Goal: Task Accomplishment & Management: Manage account settings

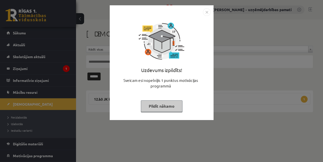
click at [22, 68] on div "Uzdevums izpildīts! Sveicam esi nopelnījis 1 punktus motivācijas programmā Pild…" at bounding box center [161, 81] width 323 height 162
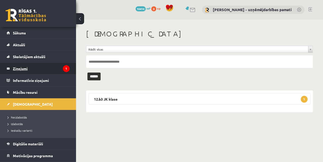
drag, startPoint x: 22, startPoint y: 68, endPoint x: 31, endPoint y: 68, distance: 9.1
click at [31, 68] on legend "Ziņojumi 1" at bounding box center [41, 69] width 57 height 12
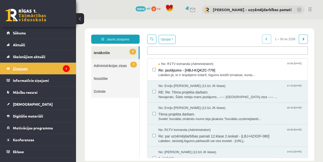
click at [27, 68] on legend "Ziņojumi 1" at bounding box center [41, 69] width 57 height 12
click at [167, 70] on span "Re: jautājums - [HBJ-KQKZC-779]" at bounding box center [230, 70] width 144 height 6
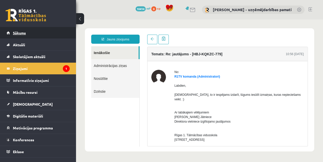
click at [17, 31] on span "Sākums" at bounding box center [19, 33] width 13 height 5
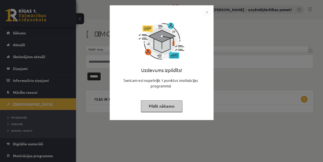
click at [20, 118] on div "Uzdevums izpildīts! Sveicam esi nopelnījis 1 punktus motivācijas programmā Pild…" at bounding box center [161, 81] width 323 height 162
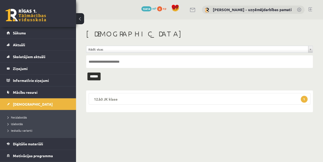
click at [113, 98] on legend "12.b3 JK klase 1" at bounding box center [200, 99] width 222 height 12
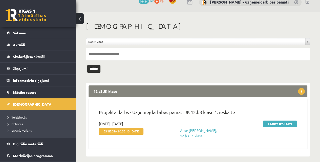
scroll to position [12, 0]
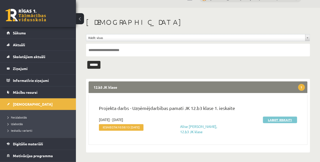
click at [274, 119] on link "Labot ieskaiti" at bounding box center [280, 120] width 34 height 7
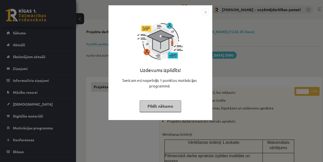
click at [206, 12] on img "Close" at bounding box center [206, 12] width 8 height 8
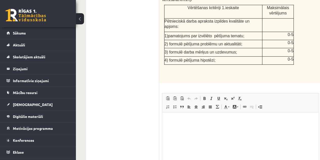
scroll to position [236, 0]
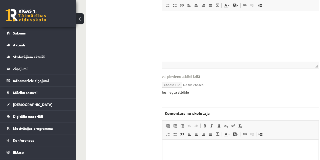
click at [182, 89] on link "Iesniegtā atbilde" at bounding box center [175, 91] width 27 height 5
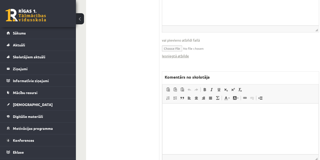
scroll to position [298, 0]
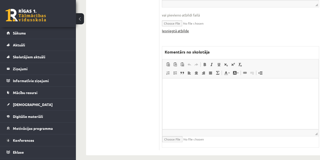
click at [171, 28] on link "Iesniegtā atbilde" at bounding box center [175, 30] width 27 height 5
